Goal: Task Accomplishment & Management: Use online tool/utility

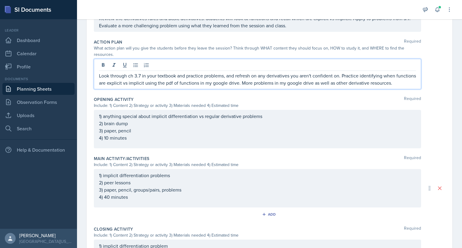
scroll to position [157, 0]
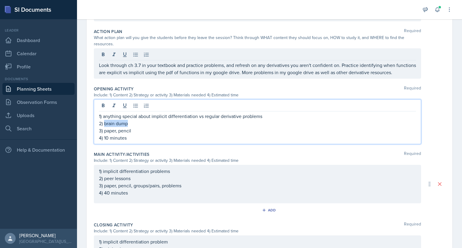
drag, startPoint x: 130, startPoint y: 131, endPoint x: 103, endPoint y: 131, distance: 26.2
click at [103, 127] on p "2) brain dump" at bounding box center [257, 123] width 317 height 7
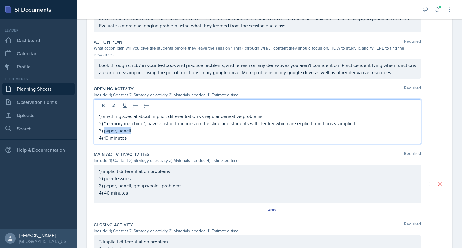
drag, startPoint x: 132, startPoint y: 138, endPoint x: 105, endPoint y: 139, distance: 27.1
click at [105, 134] on p "3) paper, pencil" at bounding box center [257, 130] width 317 height 7
drag, startPoint x: 263, startPoint y: 123, endPoint x: 115, endPoint y: 123, distance: 147.6
drag, startPoint x: 115, startPoint y: 123, endPoint x: 261, endPoint y: 123, distance: 145.8
click at [261, 120] on p "1) anything special about implicit differentiation vs regular derivative proble…" at bounding box center [257, 116] width 317 height 7
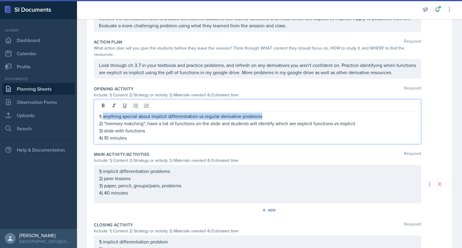
drag, startPoint x: 261, startPoint y: 123, endPoint x: 103, endPoint y: 123, distance: 157.8
click at [103, 120] on p "1) anything special about implicit differentiation vs regular derivative proble…" at bounding box center [257, 116] width 317 height 7
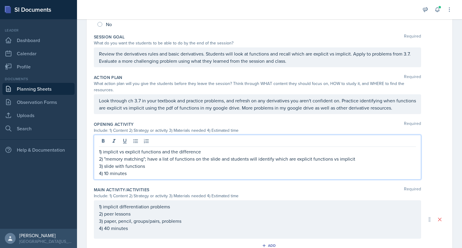
scroll to position [122, 0]
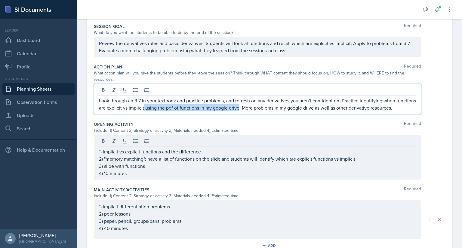
drag, startPoint x: 259, startPoint y: 108, endPoint x: 164, endPoint y: 108, distance: 94.1
click at [164, 108] on p "Look through ch 3.7 in your textbook and practice problems, and refresh on any …" at bounding box center [257, 104] width 317 height 14
